Goal: Information Seeking & Learning: Learn about a topic

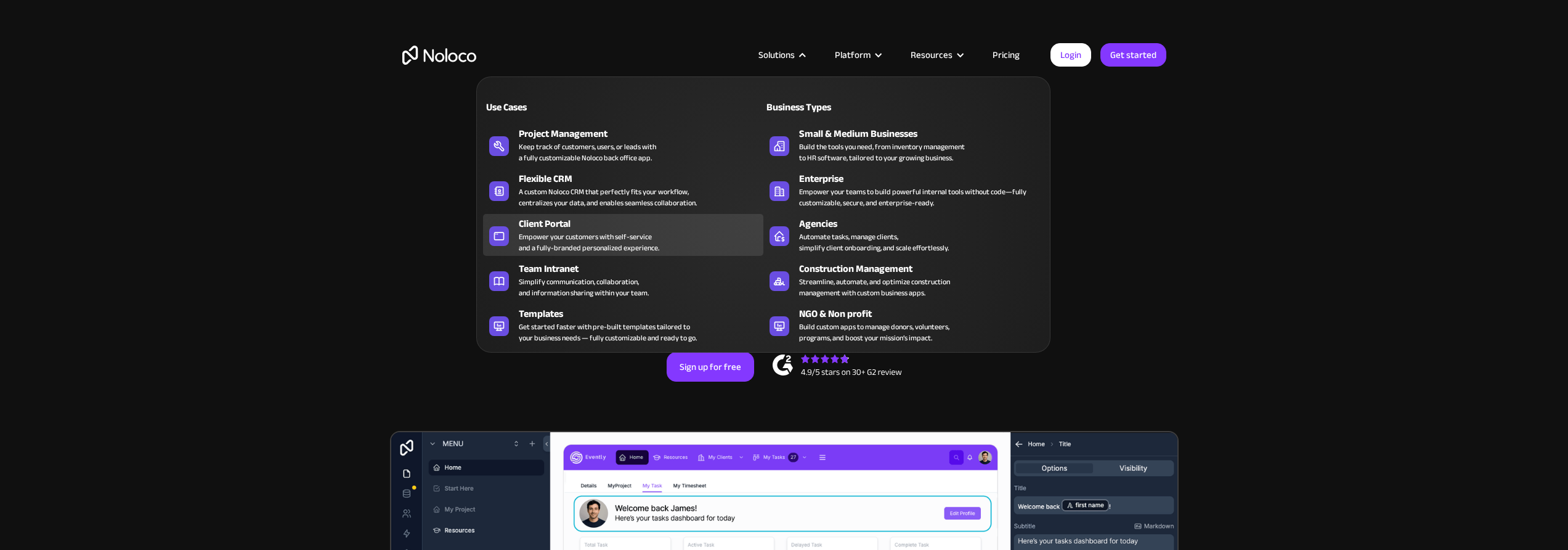
click at [557, 254] on link "Client Portal Empower your customers with self-service and a fully-branded pers…" at bounding box center [623, 235] width 280 height 42
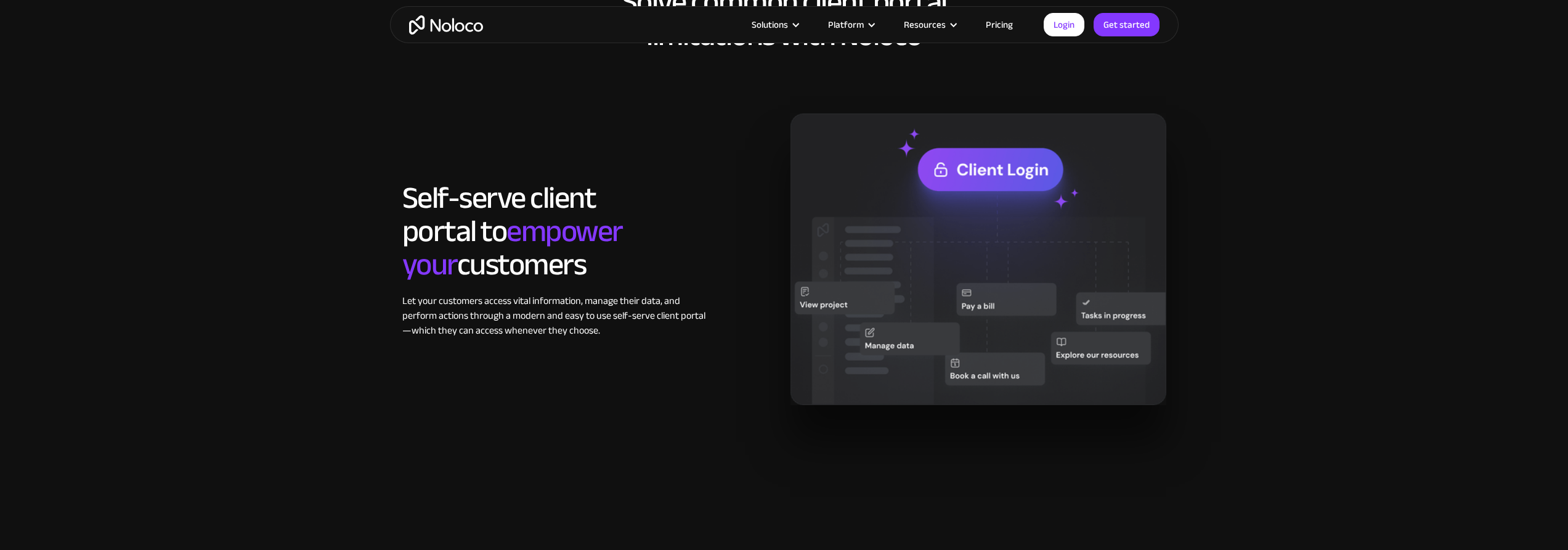
scroll to position [1006, 0]
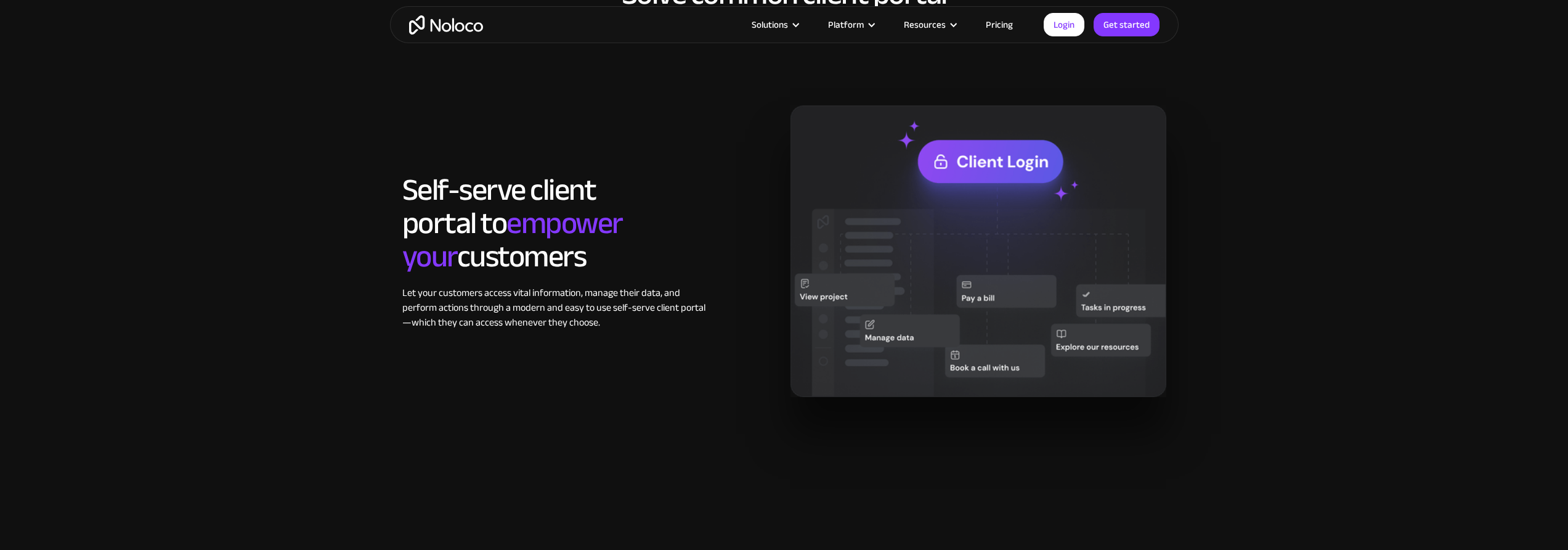
click at [996, 30] on link "Pricing" at bounding box center [999, 25] width 58 height 16
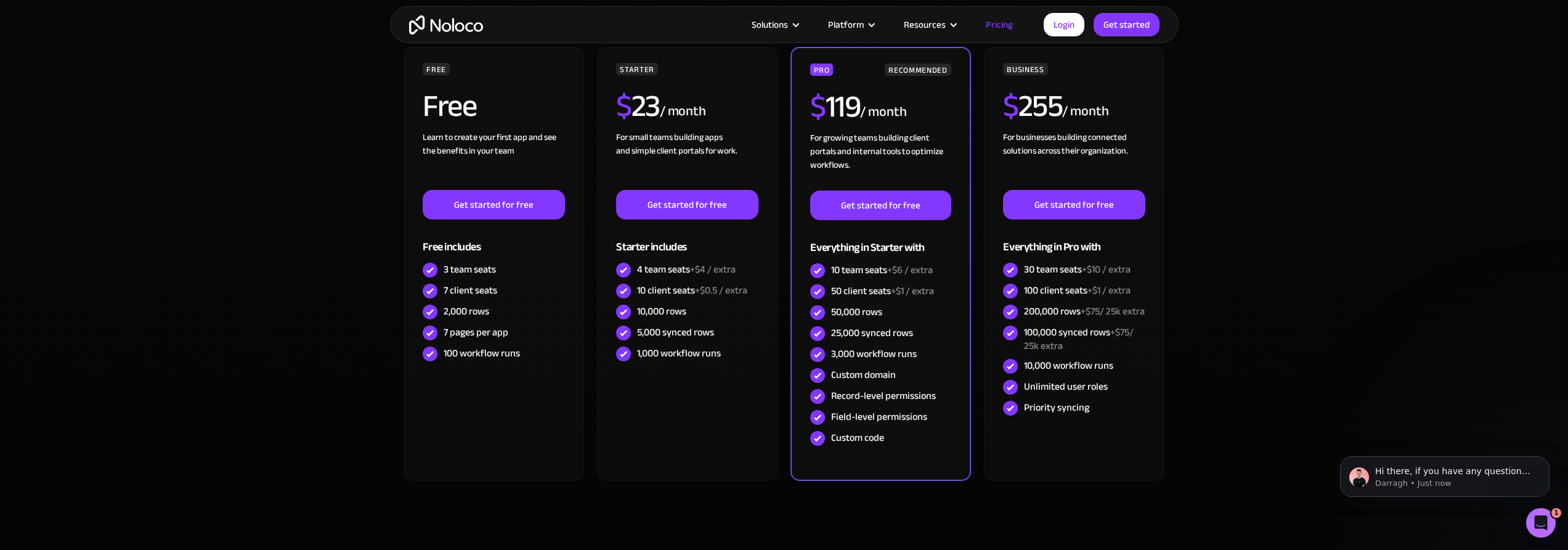
scroll to position [300, 0]
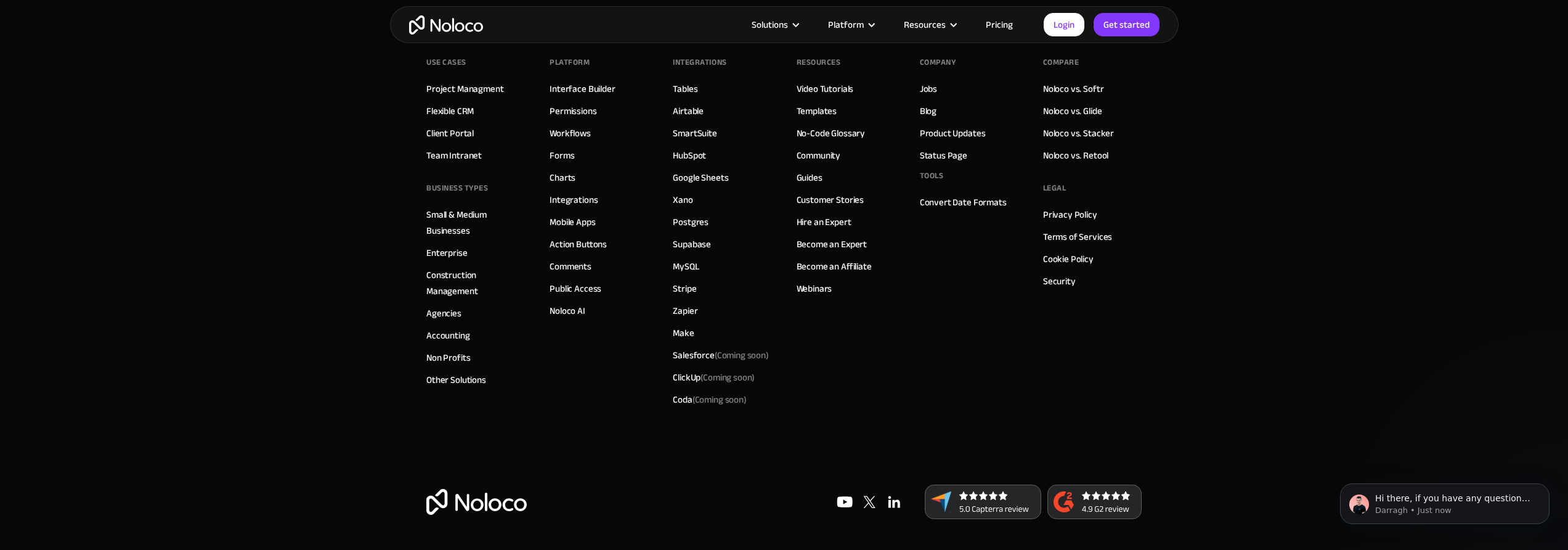
scroll to position [6850, 0]
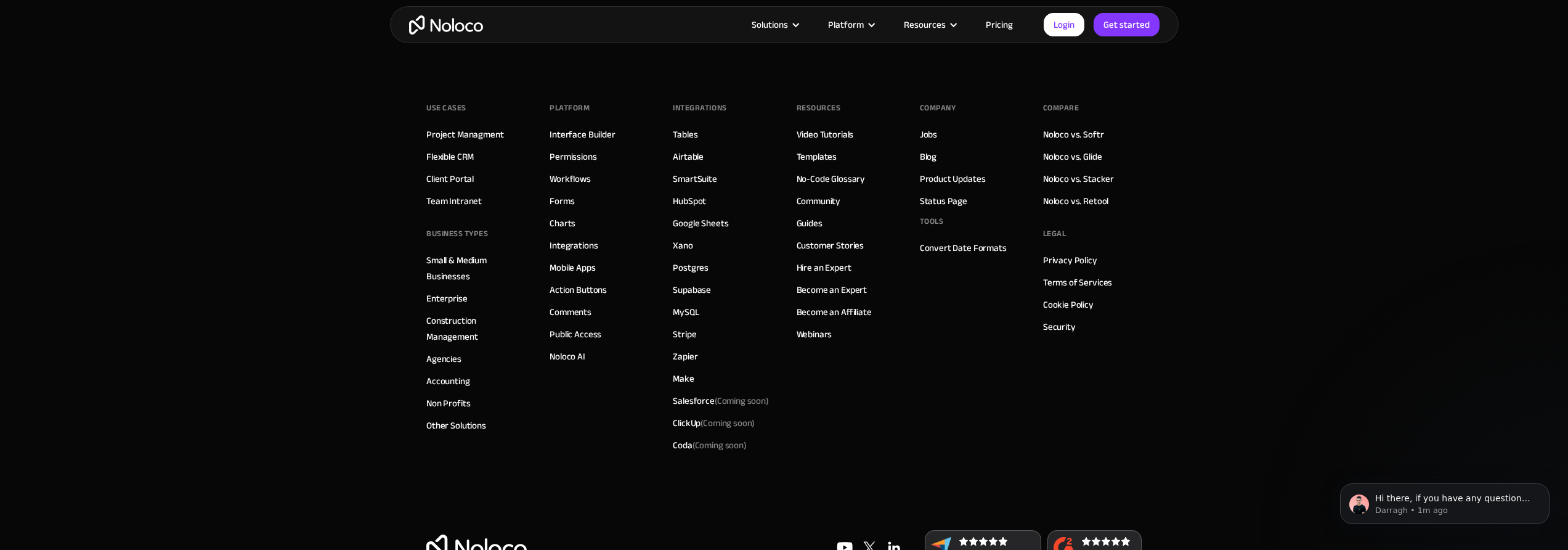
click at [1011, 29] on link "Pricing" at bounding box center [999, 25] width 58 height 16
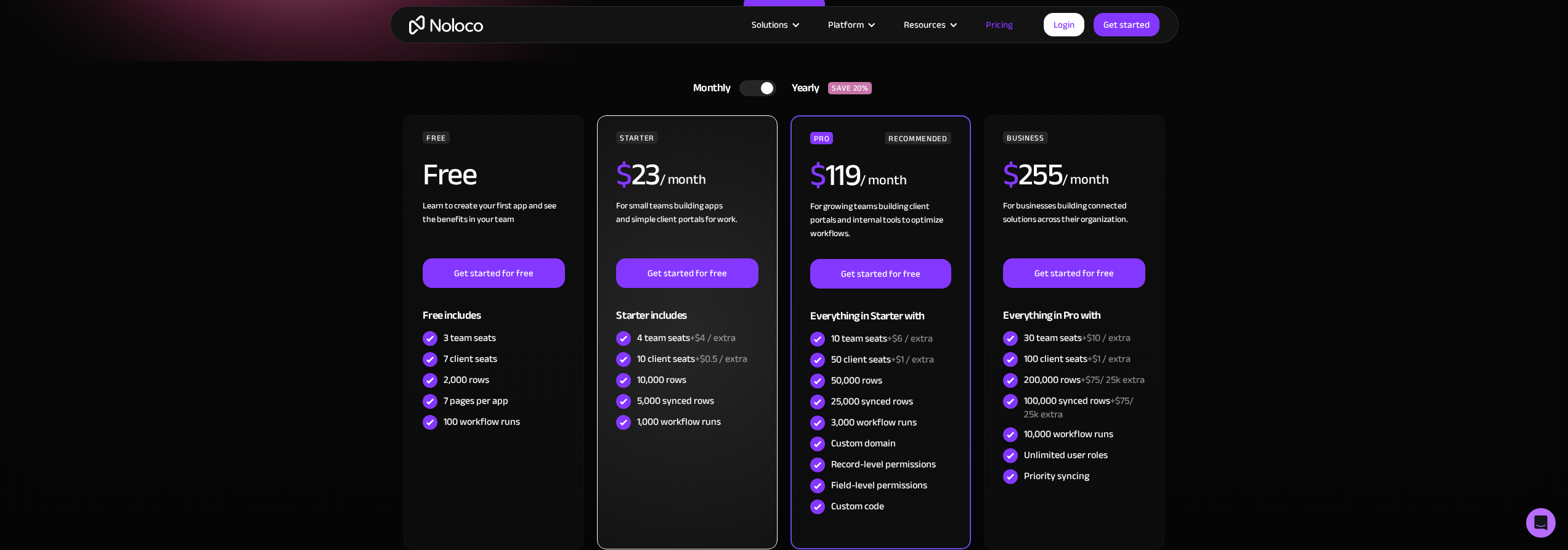
scroll to position [10, 0]
